Goal: Task Accomplishment & Management: Complete application form

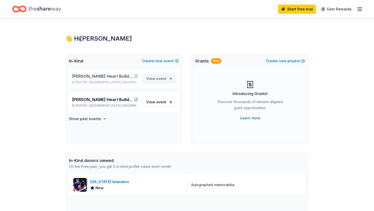
click at [159, 80] on span "event" at bounding box center [161, 79] width 10 height 4
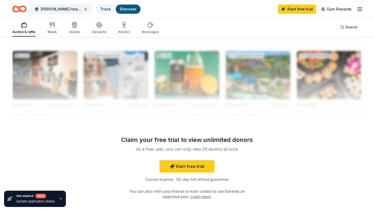
scroll to position [438, 0]
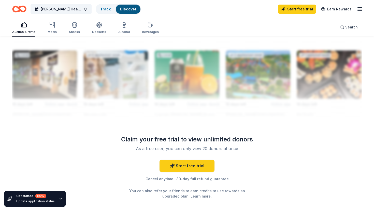
click at [126, 78] on div at bounding box center [186, 78] width 349 height 81
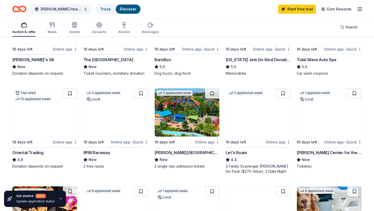
scroll to position [0, 0]
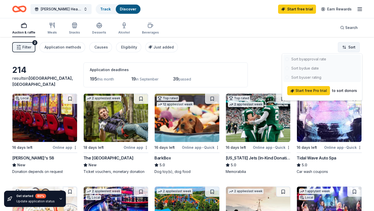
click at [357, 48] on html "Hurley's Heart Bulldog Rescue Fall fundraiser Track Discover Start free trial E…" at bounding box center [187, 105] width 374 height 211
click at [304, 69] on div at bounding box center [322, 68] width 78 height 27
click at [301, 69] on div at bounding box center [322, 68] width 78 height 27
click at [51, 31] on html "Hurley's Heart Bulldog Rescue Fall fundraiser Track Discover Start free trial E…" at bounding box center [187, 105] width 374 height 211
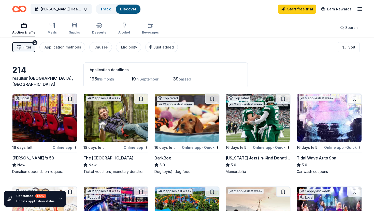
click at [51, 31] on div "Meals" at bounding box center [52, 33] width 9 height 4
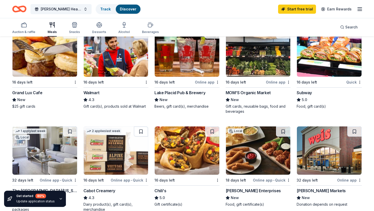
scroll to position [269, 0]
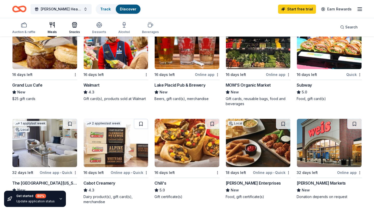
click at [79, 27] on div "button" at bounding box center [74, 25] width 11 height 6
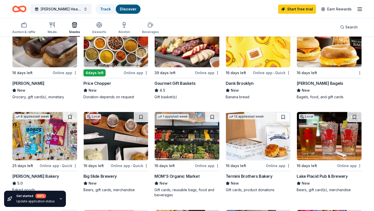
scroll to position [25, 0]
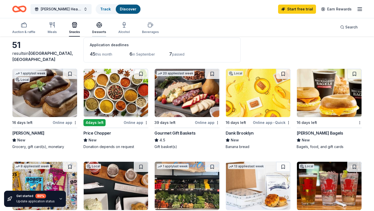
click at [97, 31] on div "Desserts" at bounding box center [99, 32] width 14 height 4
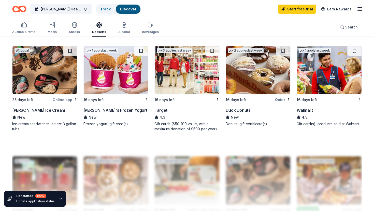
scroll to position [339, 0]
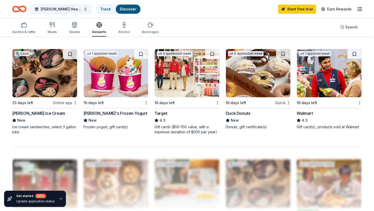
click at [237, 108] on div "2 applies last week 16 days left Quick Duck Donuts New Donuts, gift certificate…" at bounding box center [258, 89] width 65 height 81
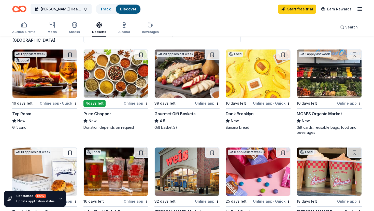
scroll to position [0, 0]
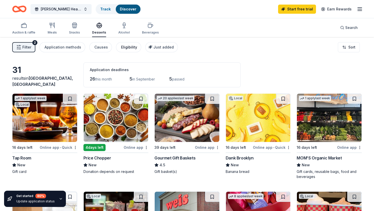
click at [127, 46] on div "Eligibility" at bounding box center [129, 47] width 16 height 6
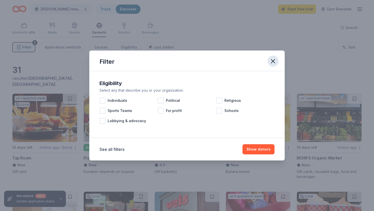
click at [274, 61] on icon "button" at bounding box center [272, 61] width 7 height 7
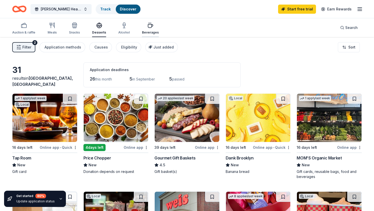
click at [149, 32] on div "Beverages" at bounding box center [150, 33] width 17 height 4
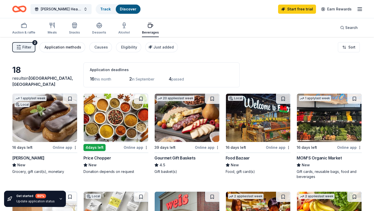
click at [55, 46] on div "Application methods" at bounding box center [63, 47] width 37 height 6
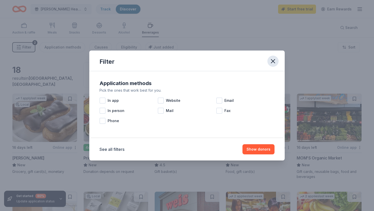
click at [273, 63] on icon "button" at bounding box center [272, 61] width 7 height 7
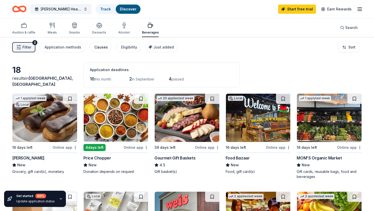
click at [91, 45] on button "Causes" at bounding box center [100, 47] width 23 height 10
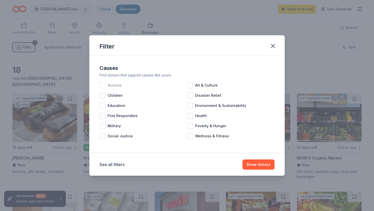
click at [108, 85] on span "Animals" at bounding box center [115, 85] width 14 height 6
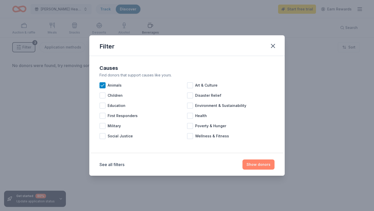
click at [252, 165] on button "Show donors" at bounding box center [258, 165] width 32 height 10
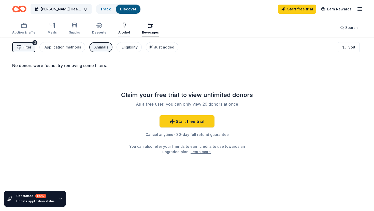
click at [123, 26] on icon "button" at bounding box center [124, 25] width 6 height 6
click at [109, 28] on div "Auction & raffle Meals Snacks Desserts Alcohol Beverages" at bounding box center [85, 28] width 146 height 17
click at [97, 27] on icon "button" at bounding box center [99, 27] width 5 height 2
click at [74, 29] on div "Snacks" at bounding box center [74, 28] width 11 height 12
click at [50, 29] on div "Meals" at bounding box center [52, 28] width 9 height 12
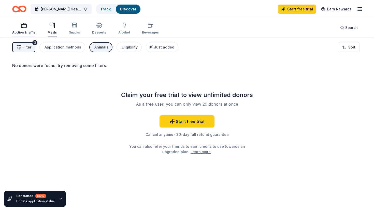
click at [24, 28] on div "Auction & raffle" at bounding box center [23, 28] width 23 height 12
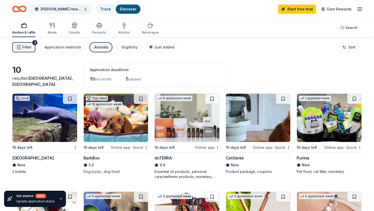
click at [319, 108] on img at bounding box center [329, 118] width 65 height 48
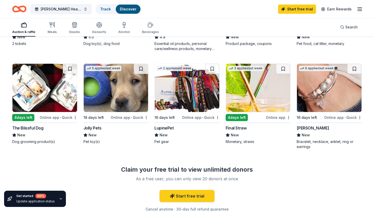
scroll to position [132, 0]
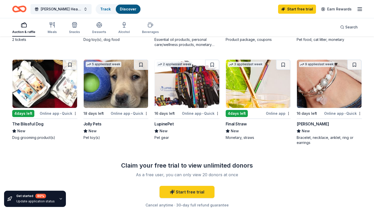
click at [50, 84] on img at bounding box center [44, 84] width 65 height 48
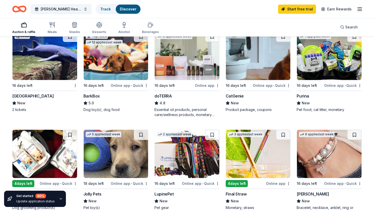
scroll to position [108, 0]
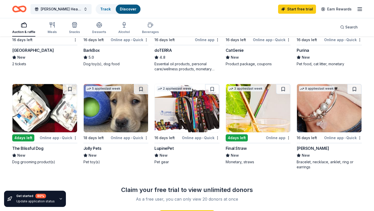
click at [97, 141] on div "5 applies last week 18 days left Online app • Quick Jolly Pets New Pet toy(s)" at bounding box center [115, 124] width 65 height 81
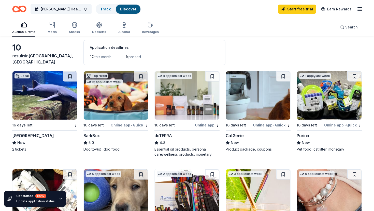
scroll to position [0, 0]
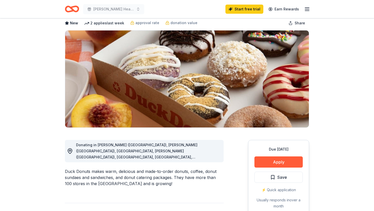
scroll to position [27, 0]
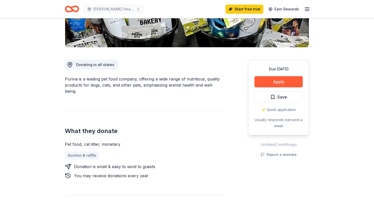
scroll to position [98, 0]
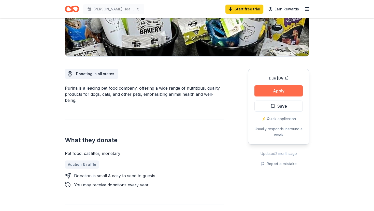
click at [279, 89] on button "Apply" at bounding box center [278, 90] width 48 height 11
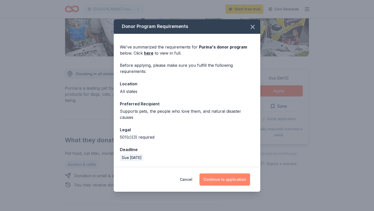
click at [217, 178] on button "Continue to application" at bounding box center [224, 180] width 51 height 12
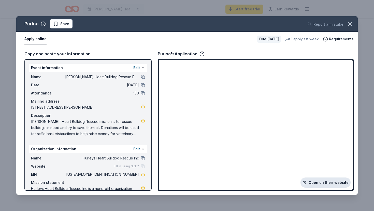
click at [324, 185] on link "Open on their website" at bounding box center [325, 183] width 50 height 10
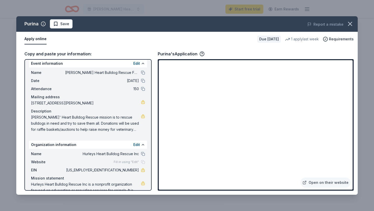
scroll to position [20, 0]
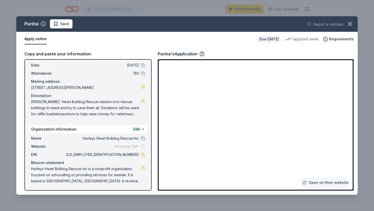
drag, startPoint x: 31, startPoint y: 168, endPoint x: 108, endPoint y: 180, distance: 78.7
click at [110, 180] on div "Name Hurleys Heart Bulldog Rescue Inc Website Fill in using "Edit" EIN 83-37670…" at bounding box center [88, 160] width 118 height 53
click at [82, 178] on span "Hurleys Heart Bulldog Rescue Inc is a nonprofit organization focused on advocat…" at bounding box center [86, 175] width 110 height 18
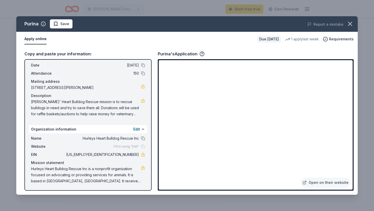
click at [82, 178] on span "Hurleys Heart Bulldog Rescue Inc is a nonprofit organization focused on advocat…" at bounding box center [86, 175] width 110 height 18
click at [82, 176] on span "Hurleys Heart Bulldog Rescue Inc is a nonprofit organization focused on advocat…" at bounding box center [86, 175] width 110 height 18
click at [353, 26] on icon "button" at bounding box center [349, 23] width 7 height 7
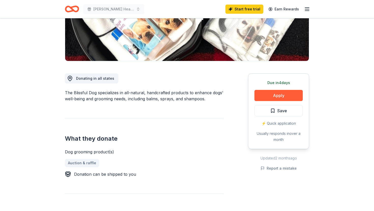
scroll to position [103, 0]
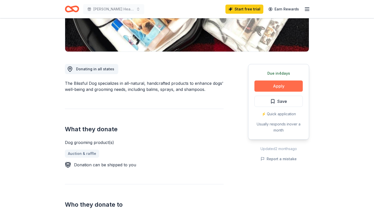
click at [276, 88] on button "Apply" at bounding box center [278, 86] width 48 height 11
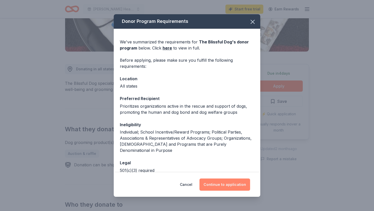
click at [229, 189] on button "Continue to application" at bounding box center [224, 185] width 51 height 12
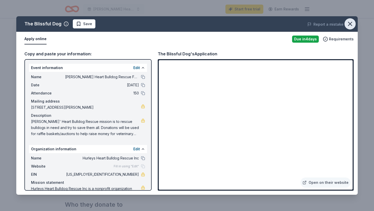
click at [352, 23] on icon "button" at bounding box center [349, 23] width 7 height 7
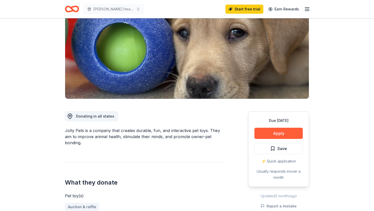
scroll to position [60, 0]
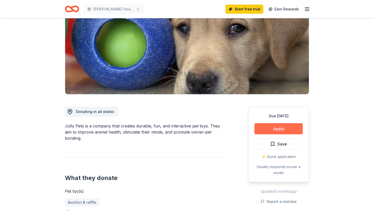
click at [262, 125] on button "Apply" at bounding box center [278, 128] width 48 height 11
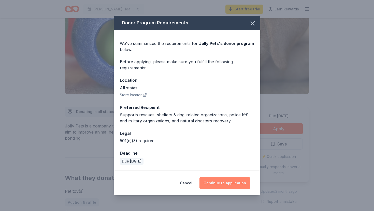
click at [232, 182] on button "Continue to application" at bounding box center [224, 183] width 51 height 12
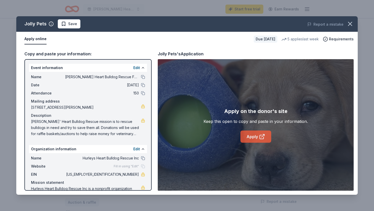
click at [254, 137] on link "Apply" at bounding box center [255, 137] width 31 height 12
